Goal: Check status: Check status

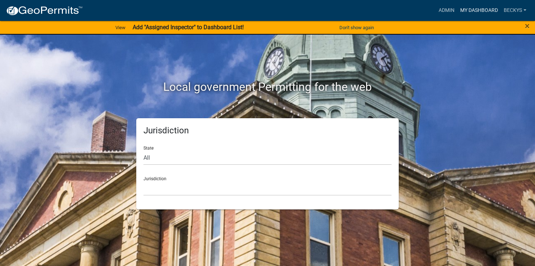
click at [472, 8] on link "My Dashboard" at bounding box center [480, 11] width 44 height 14
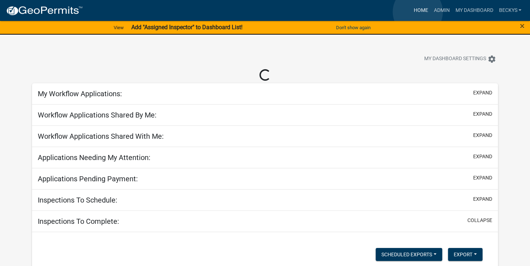
click at [418, 12] on link "Home" at bounding box center [421, 11] width 20 height 14
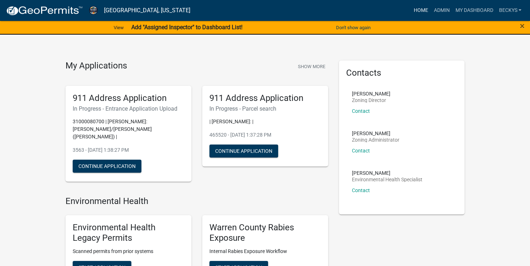
click at [419, 8] on link "Home" at bounding box center [421, 11] width 20 height 14
click at [420, 10] on link "Home" at bounding box center [421, 11] width 20 height 14
click at [442, 11] on link "Admin" at bounding box center [442, 11] width 22 height 14
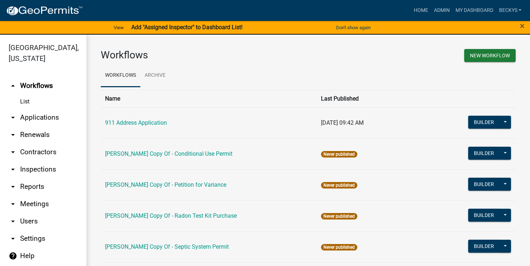
click at [40, 109] on link "arrow_drop_down Applications" at bounding box center [43, 117] width 86 height 17
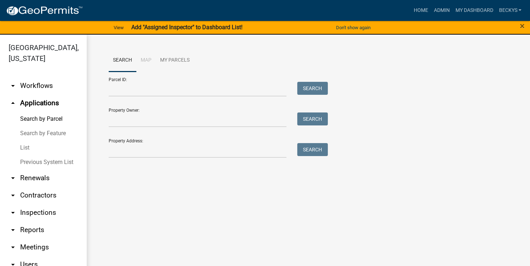
click at [21, 140] on link "List" at bounding box center [43, 147] width 86 height 14
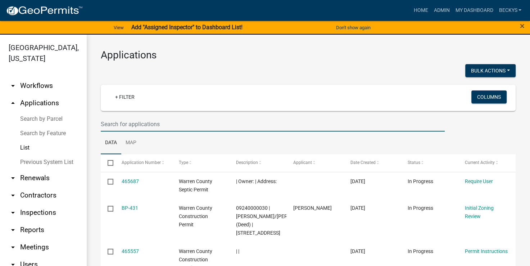
click at [106, 123] on input "text" at bounding box center [273, 124] width 344 height 15
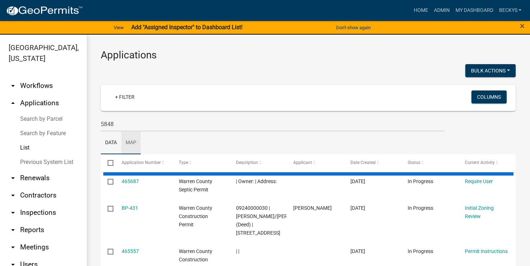
click at [132, 149] on link "Map" at bounding box center [130, 142] width 19 height 23
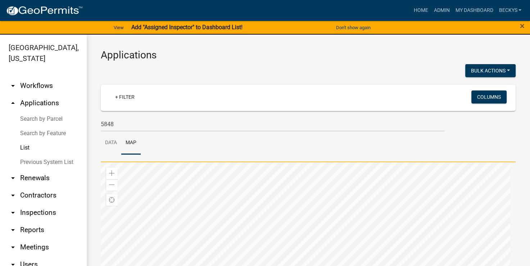
click at [26, 140] on link "List" at bounding box center [43, 147] width 86 height 14
click at [117, 124] on input "5848" at bounding box center [273, 124] width 344 height 15
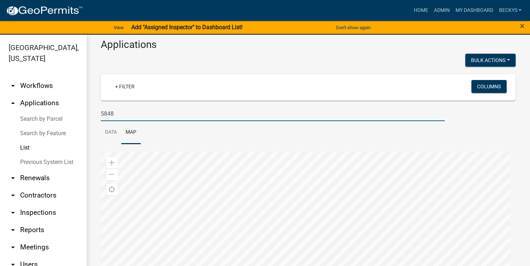
scroll to position [12, 0]
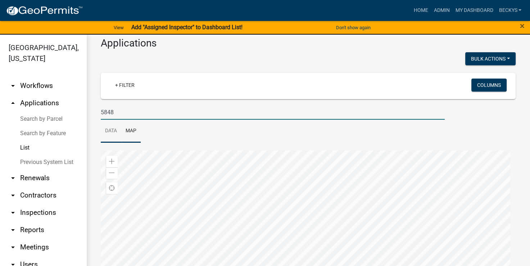
type input "5848 108th"
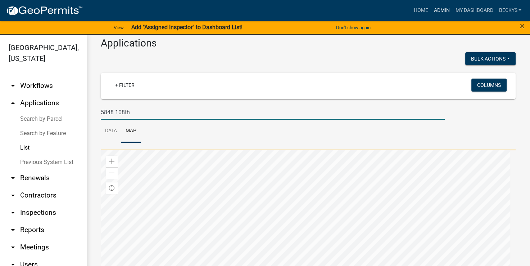
click at [439, 11] on link "Admin" at bounding box center [442, 11] width 22 height 14
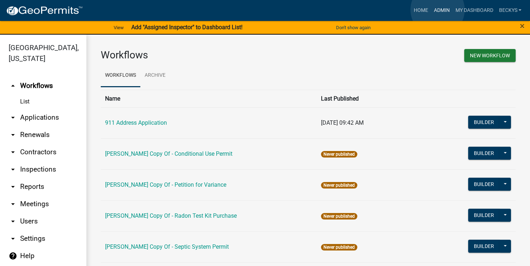
click at [438, 10] on link "Admin" at bounding box center [442, 11] width 22 height 14
click at [45, 109] on link "arrow_drop_down Applications" at bounding box center [43, 117] width 86 height 17
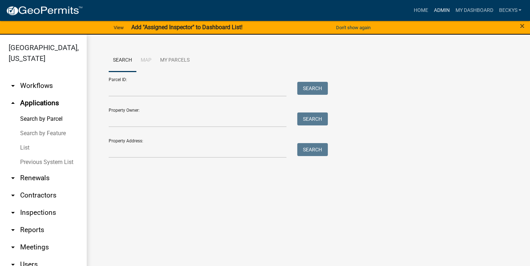
click at [435, 11] on link "Admin" at bounding box center [442, 11] width 22 height 14
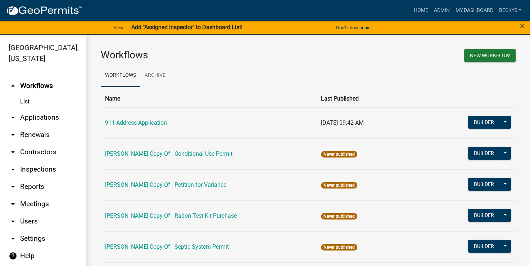
click at [40, 109] on link "arrow_drop_down Applications" at bounding box center [43, 117] width 86 height 17
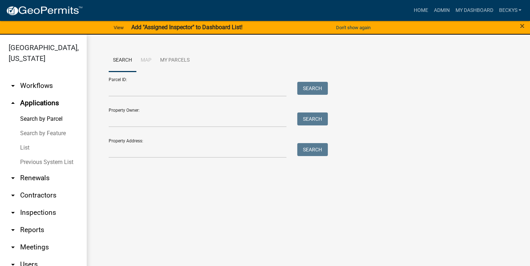
click at [27, 140] on link "List" at bounding box center [43, 147] width 86 height 14
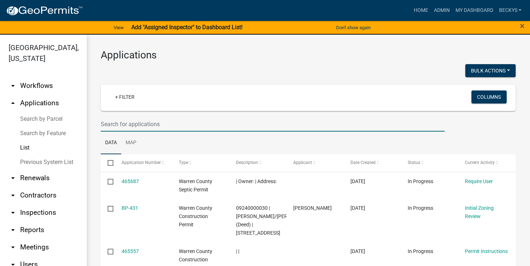
click at [112, 124] on input "text" at bounding box center [273, 124] width 344 height 15
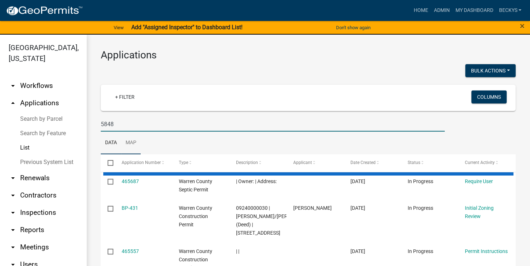
type input "5848"
click at [136, 151] on link "Map" at bounding box center [130, 142] width 19 height 23
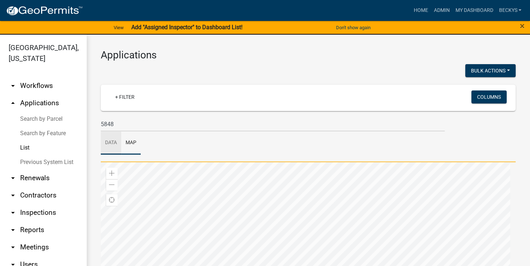
click at [117, 143] on link "Data" at bounding box center [111, 142] width 21 height 23
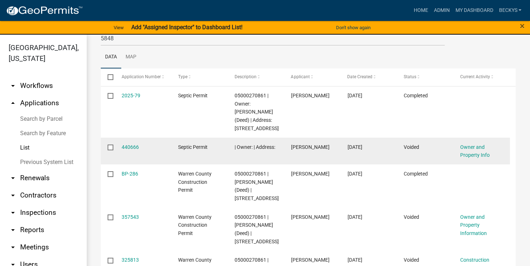
scroll to position [85, 0]
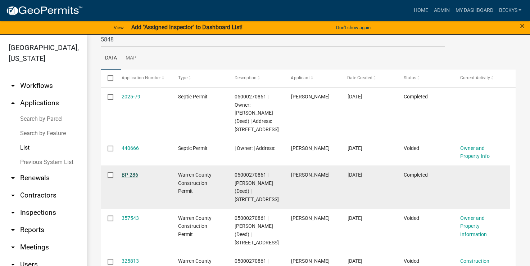
click at [131, 174] on link "BP-286" at bounding box center [130, 175] width 17 height 6
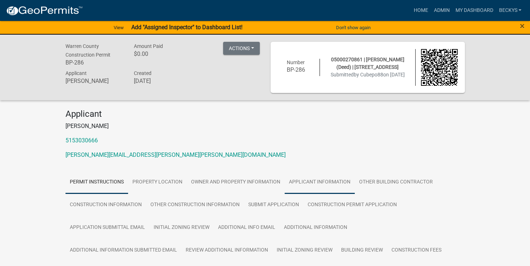
click at [316, 182] on link "Applicant Information" at bounding box center [320, 182] width 70 height 23
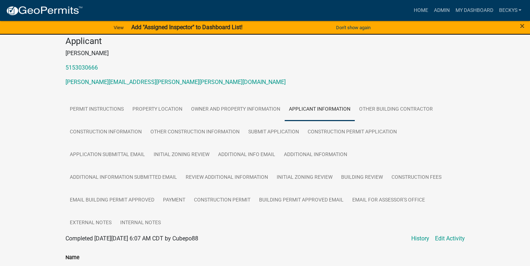
scroll to position [72, 0]
click at [227, 202] on link "Construction Permit" at bounding box center [222, 200] width 65 height 23
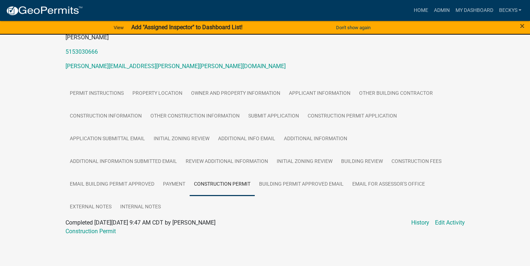
scroll to position [89, 0]
click at [417, 9] on link "Home" at bounding box center [421, 11] width 20 height 14
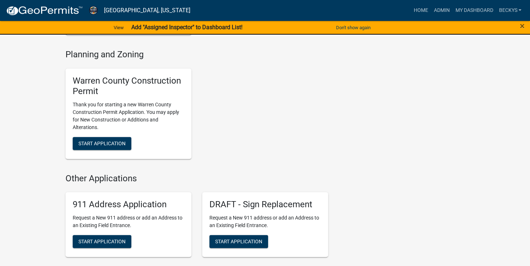
scroll to position [409, 0]
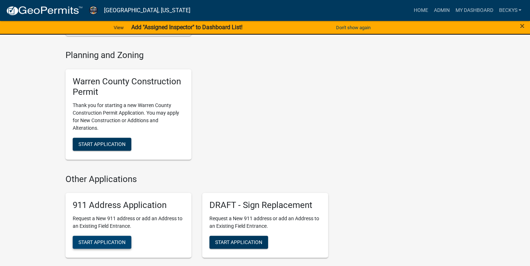
click at [103, 239] on span "Start Application" at bounding box center [101, 242] width 47 height 6
